Goal: Information Seeking & Learning: Find specific fact

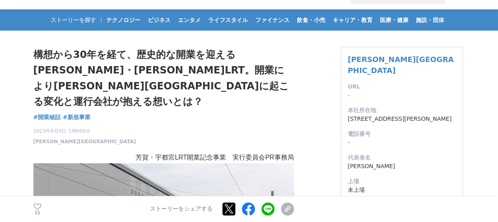
scroll to position [24, 0]
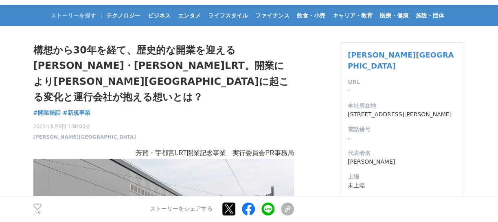
drag, startPoint x: 416, startPoint y: 104, endPoint x: 342, endPoint y: 101, distance: 74.7
click at [342, 101] on div "[PERSON_NAME][GEOGRAPHIC_DATA] URL - 本社所在地 [STREET_ADDRESS][PERSON_NAME] 電話番号 -…" at bounding box center [402, 156] width 122 height 229
click at [364, 110] on dd "[STREET_ADDRESS][PERSON_NAME]" at bounding box center [402, 114] width 108 height 9
click at [352, 110] on dd "[STREET_ADDRESS][PERSON_NAME]" at bounding box center [402, 114] width 108 height 9
drag, startPoint x: 348, startPoint y: 102, endPoint x: 412, endPoint y: 100, distance: 64.4
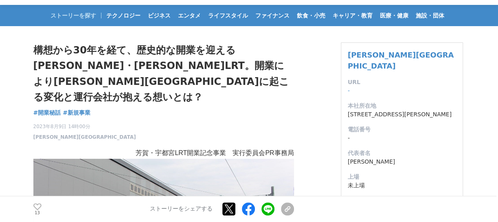
click at [412, 110] on dd "[STREET_ADDRESS][PERSON_NAME]" at bounding box center [402, 114] width 108 height 9
copy dd "[STREET_ADDRESS][PERSON_NAME]"
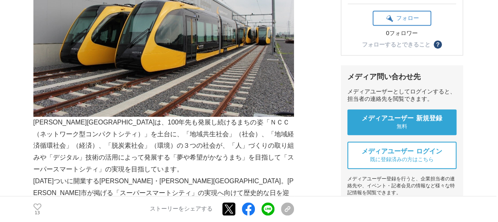
scroll to position [259, 0]
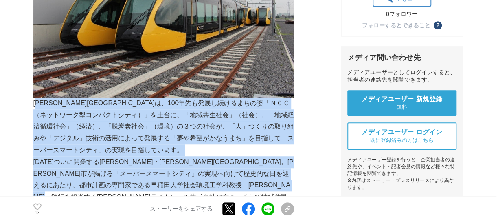
drag, startPoint x: 42, startPoint y: 87, endPoint x: 205, endPoint y: 181, distance: 187.3
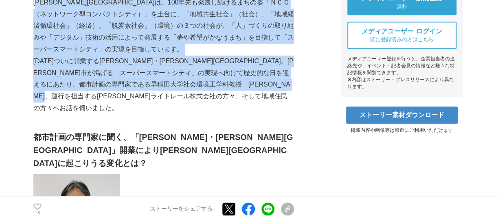
scroll to position [364, 0]
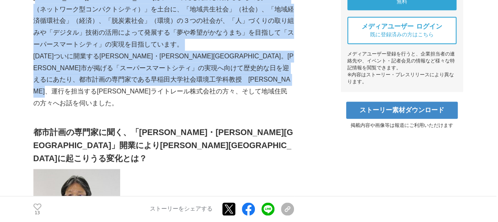
copy div "[PERSON_NAME][GEOGRAPHIC_DATA]は、100年先も発展し続けるまちの姿「ＮＣＣ（ネットワーク型コンパクトシティ）」を土台に、「地域共…"
